Goal: Transaction & Acquisition: Purchase product/service

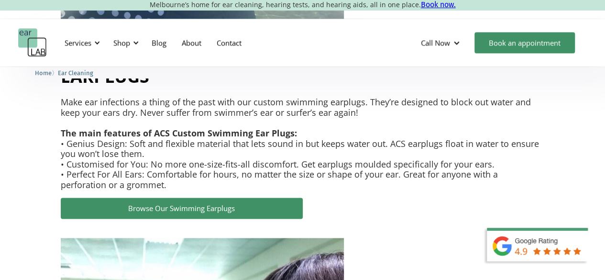
scroll to position [2499, 0]
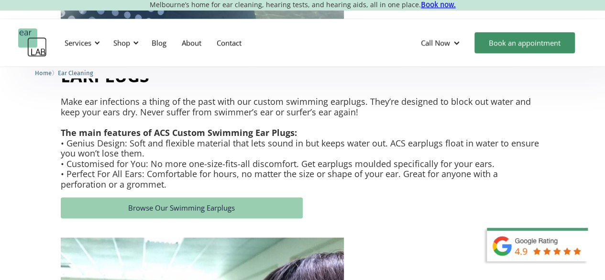
click at [249, 197] on link "Browse Our Swimming Earplugs" at bounding box center [182, 207] width 242 height 21
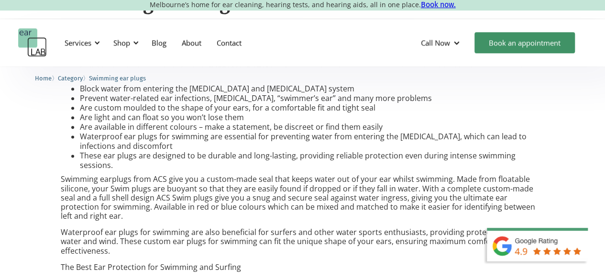
scroll to position [557, 0]
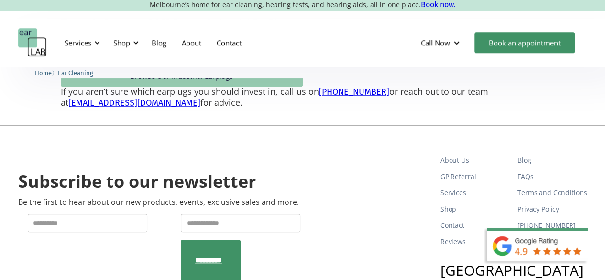
scroll to position [4058, 0]
